Goal: Task Accomplishment & Management: Manage account settings

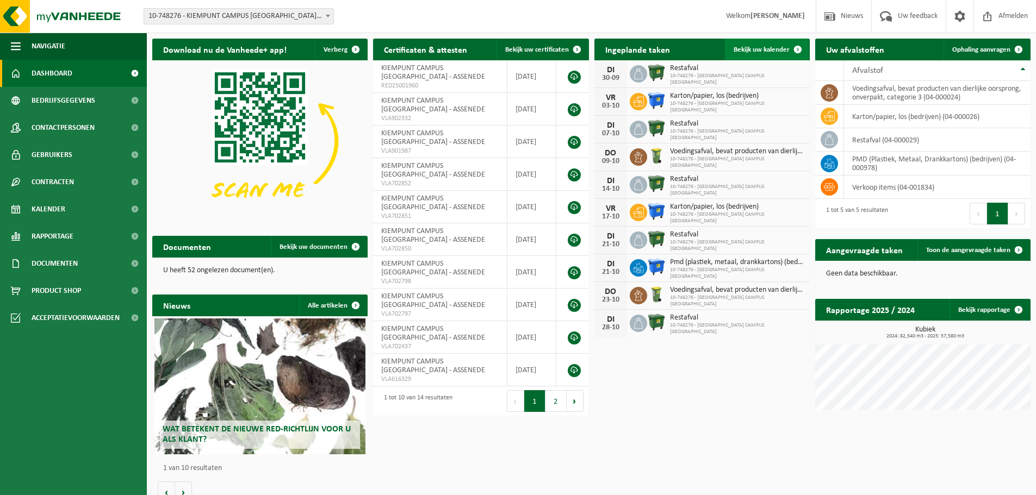
click at [801, 44] on span at bounding box center [798, 50] width 22 height 22
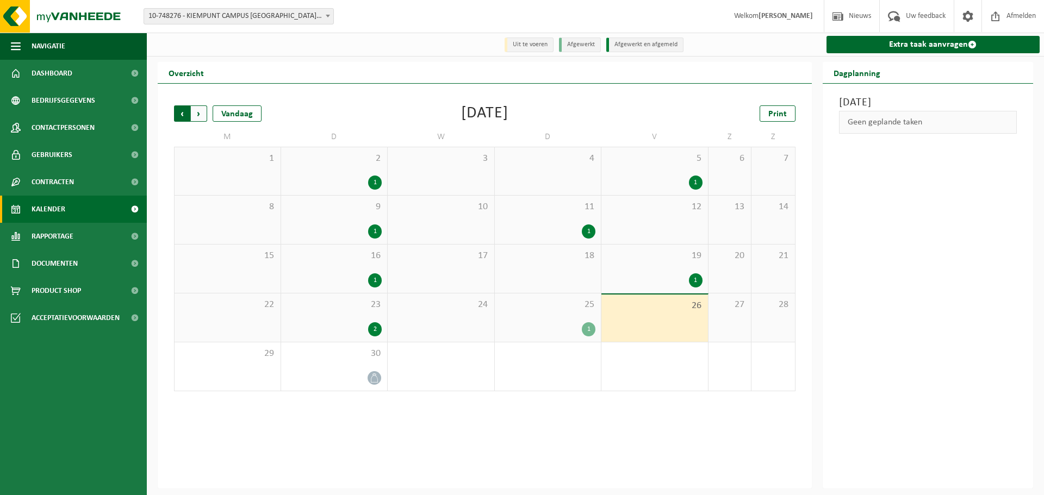
click at [200, 118] on span "Volgende" at bounding box center [199, 113] width 16 height 16
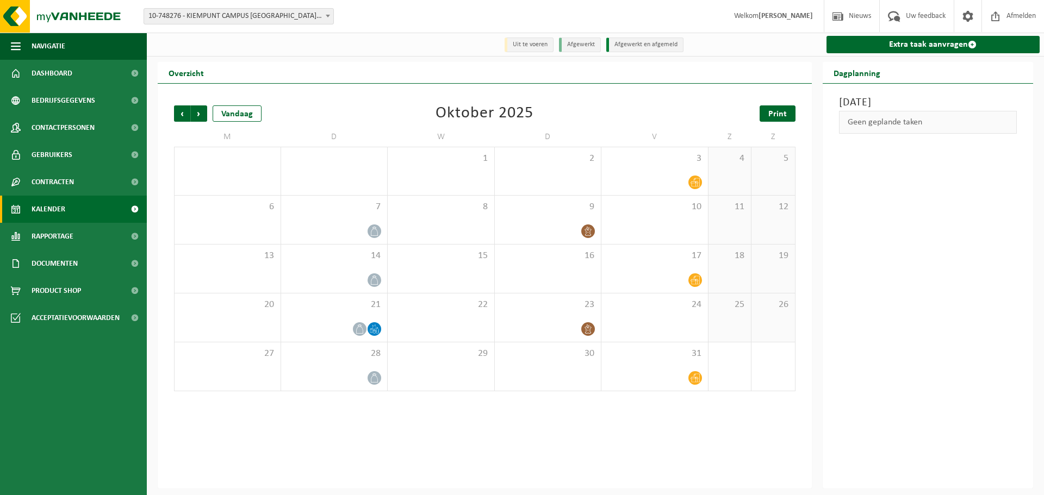
click at [788, 114] on link "Print" at bounding box center [777, 113] width 36 height 16
